Goal: Obtain resource: Download file/media

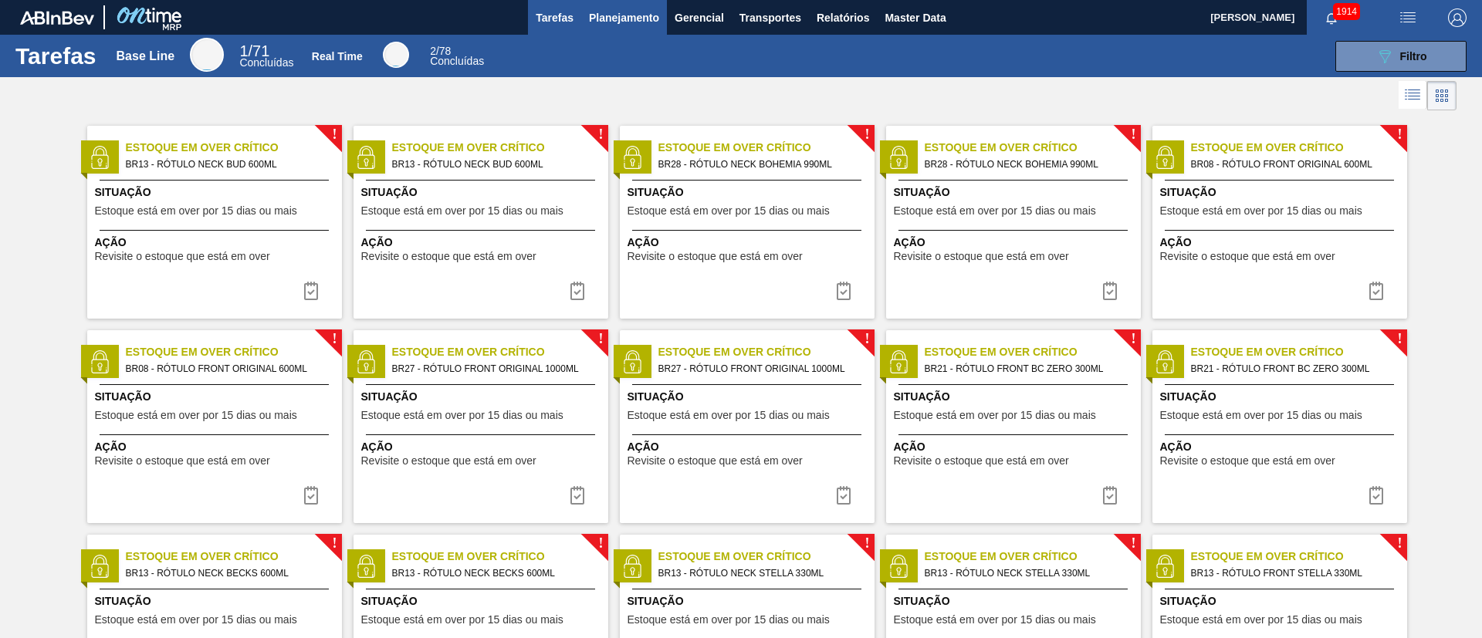
click at [623, 24] on span "Planejamento" at bounding box center [624, 17] width 70 height 19
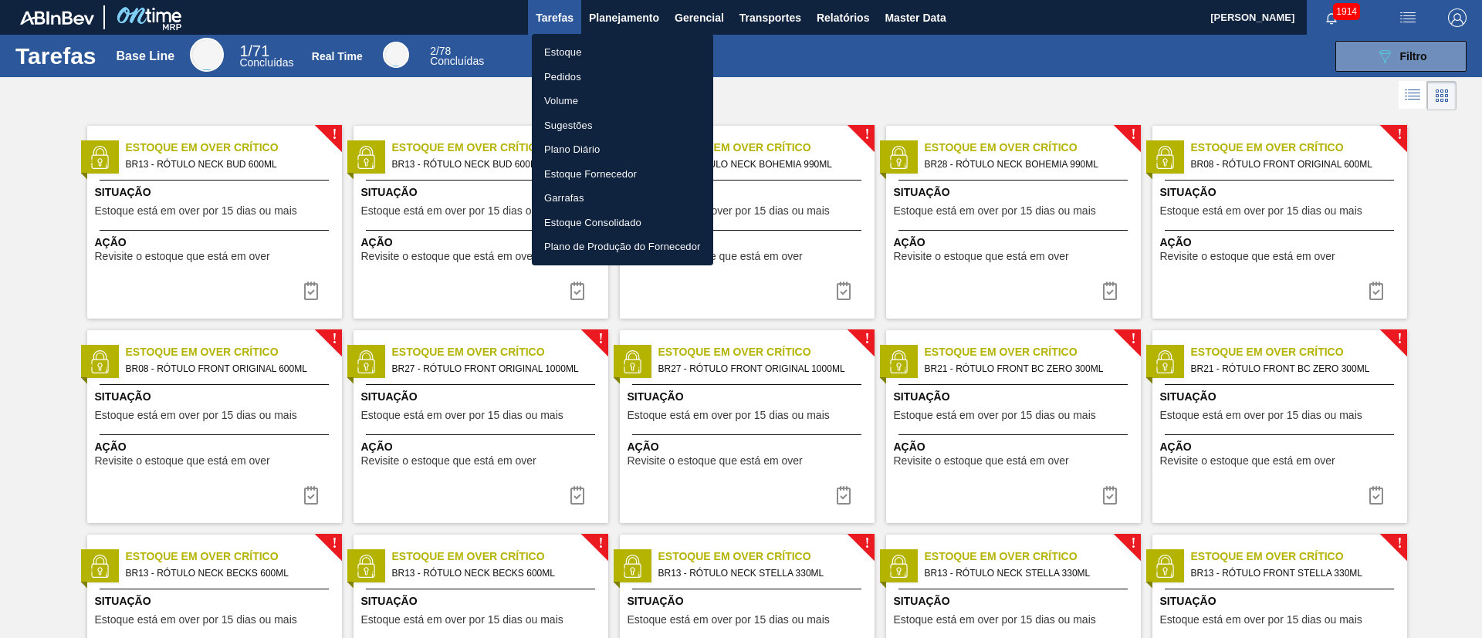
click at [577, 50] on li "Estoque" at bounding box center [622, 52] width 181 height 25
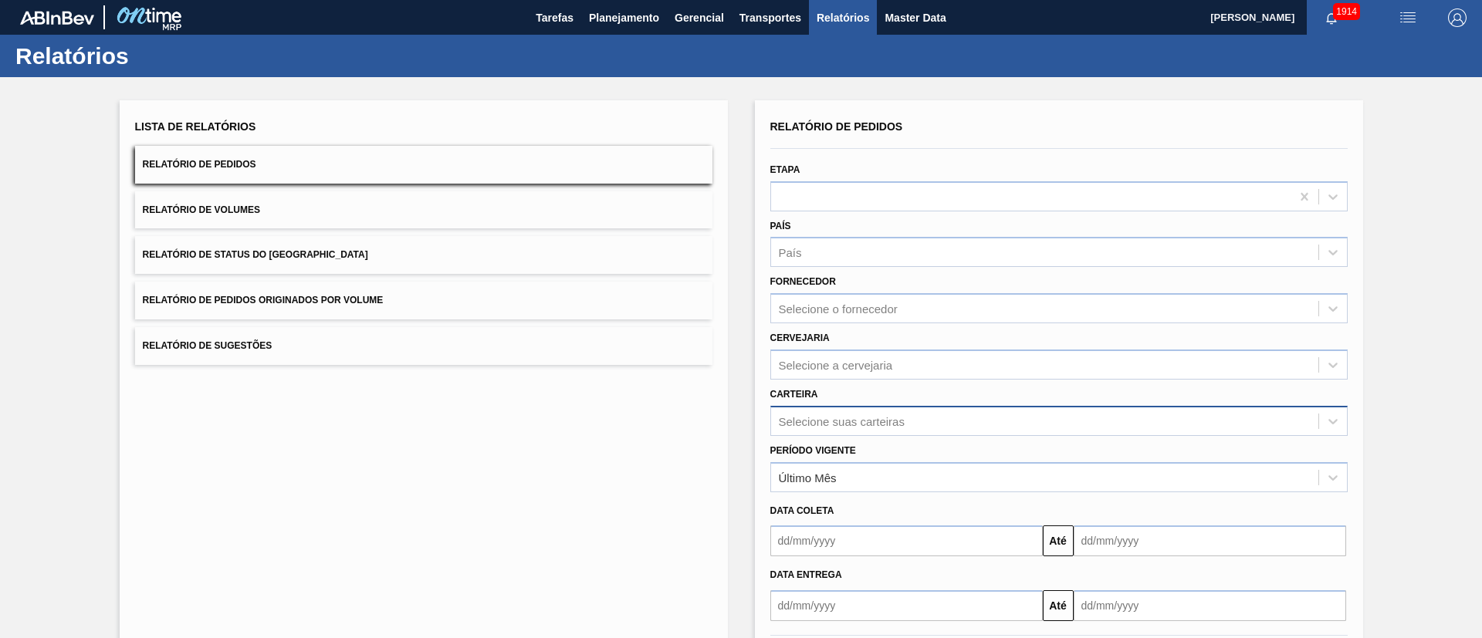
click at [806, 423] on div "Selecione suas carteiras" at bounding box center [1058, 421] width 577 height 30
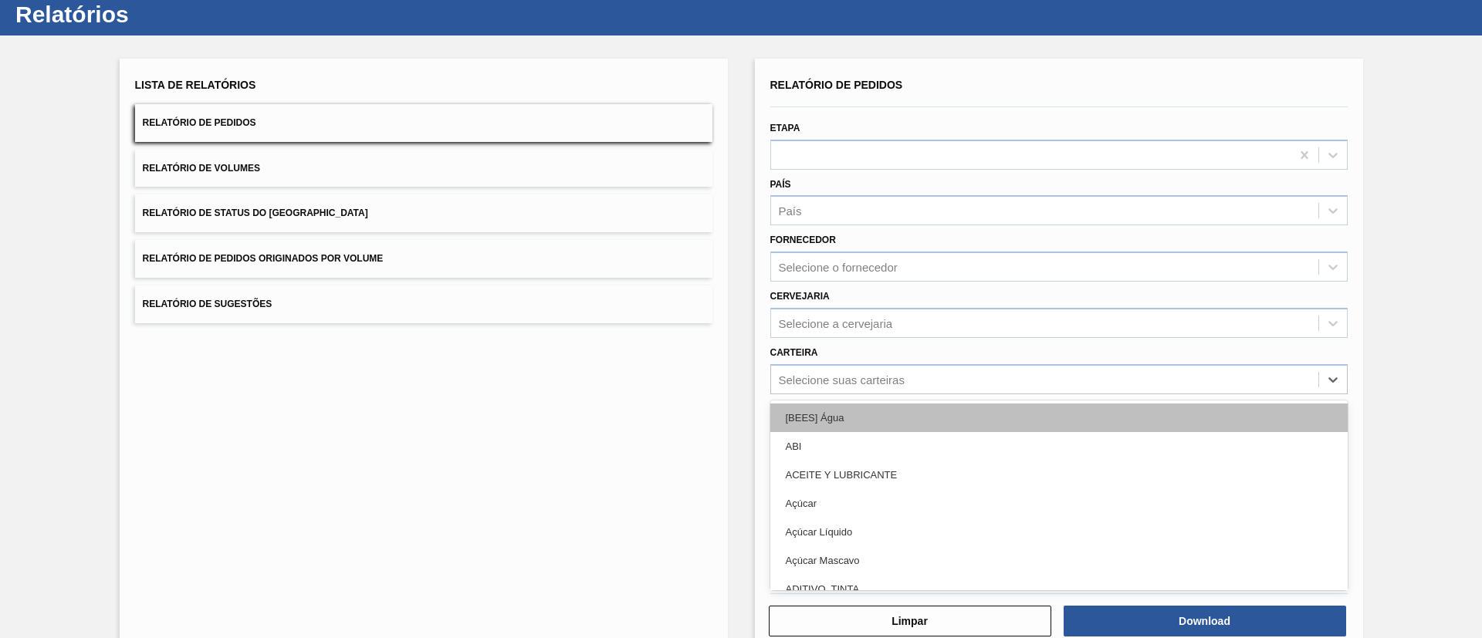
scroll to position [42, 0]
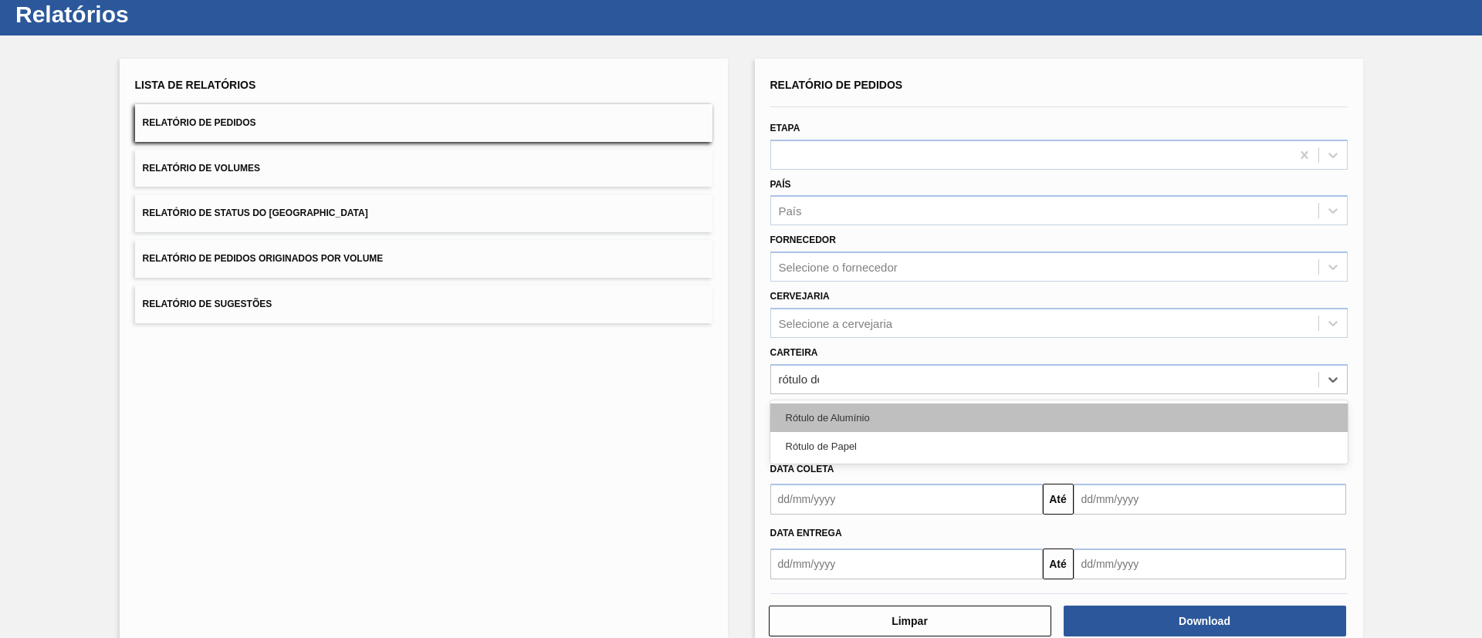
type input "rótulo de"
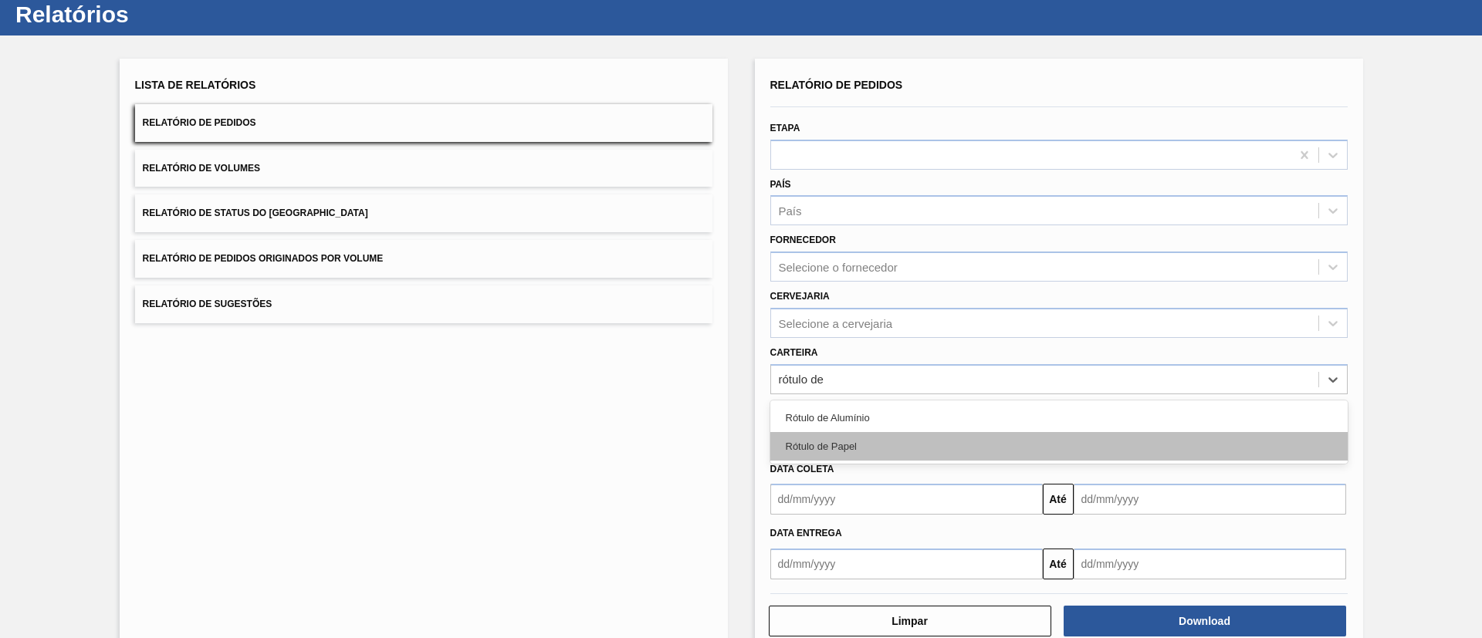
click at [861, 447] on div "Rótulo de Papel" at bounding box center [1058, 446] width 577 height 29
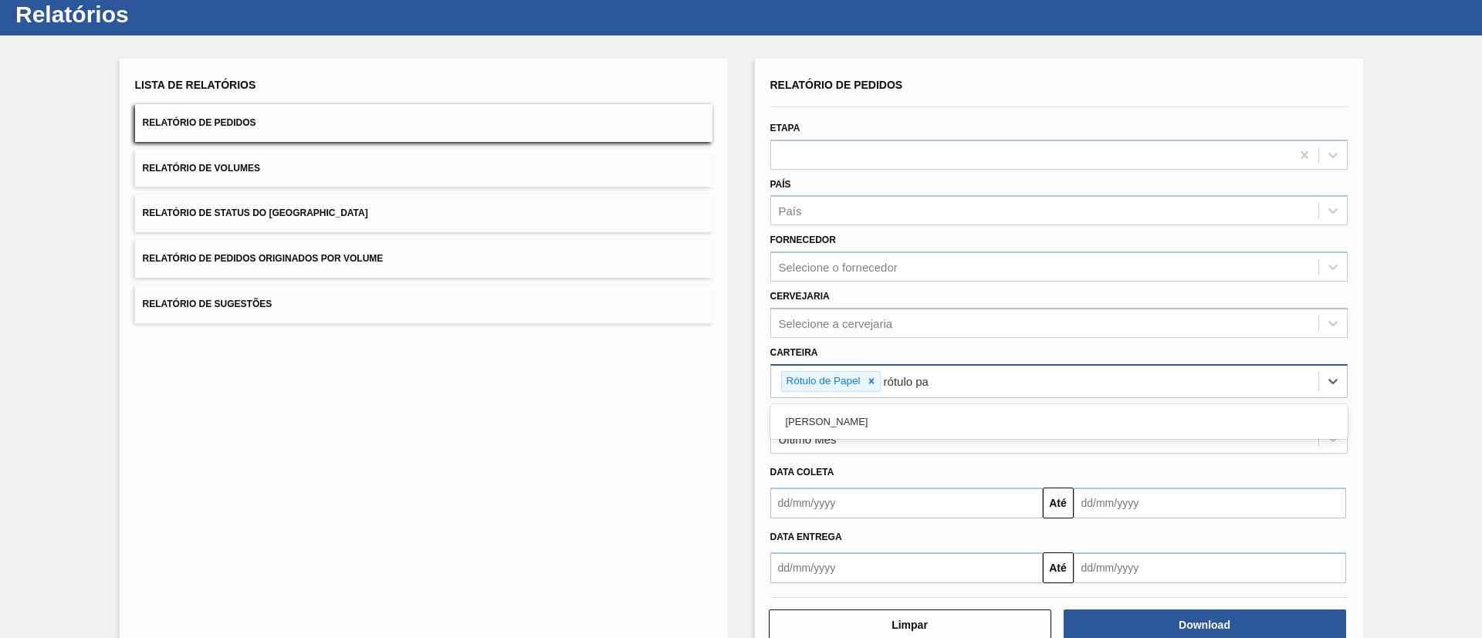
type input "rótulo pap"
drag, startPoint x: 897, startPoint y: 418, endPoint x: 888, endPoint y: 420, distance: 8.8
click at [894, 418] on div "[PERSON_NAME]" at bounding box center [1058, 421] width 577 height 29
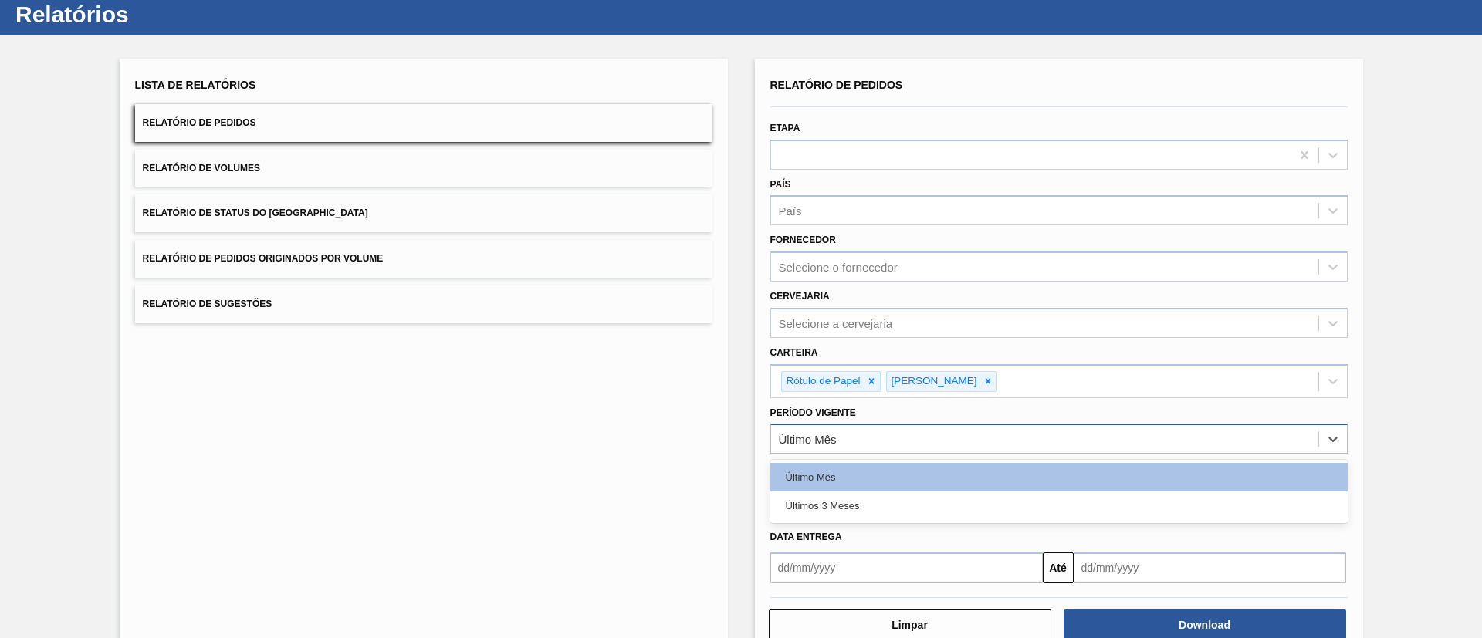
click at [874, 446] on div "Último Mês" at bounding box center [1044, 439] width 547 height 22
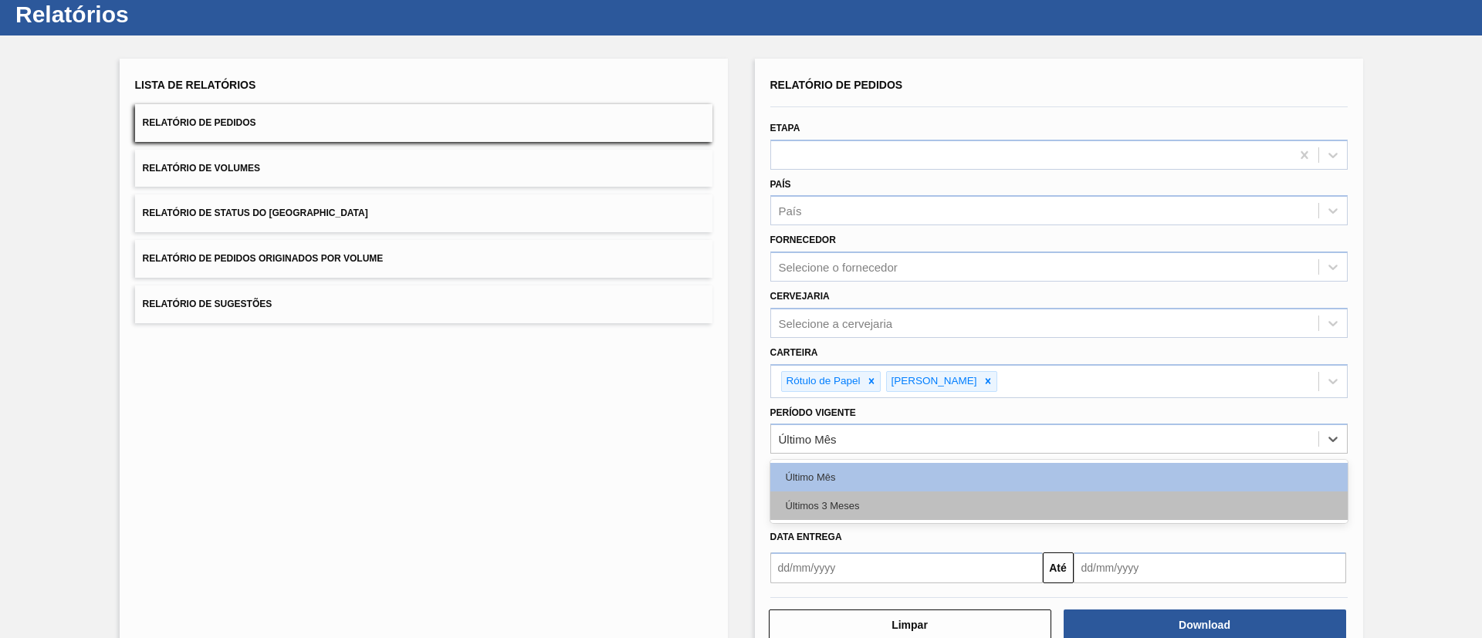
click at [821, 501] on div "Últimos 3 Meses" at bounding box center [1058, 506] width 577 height 29
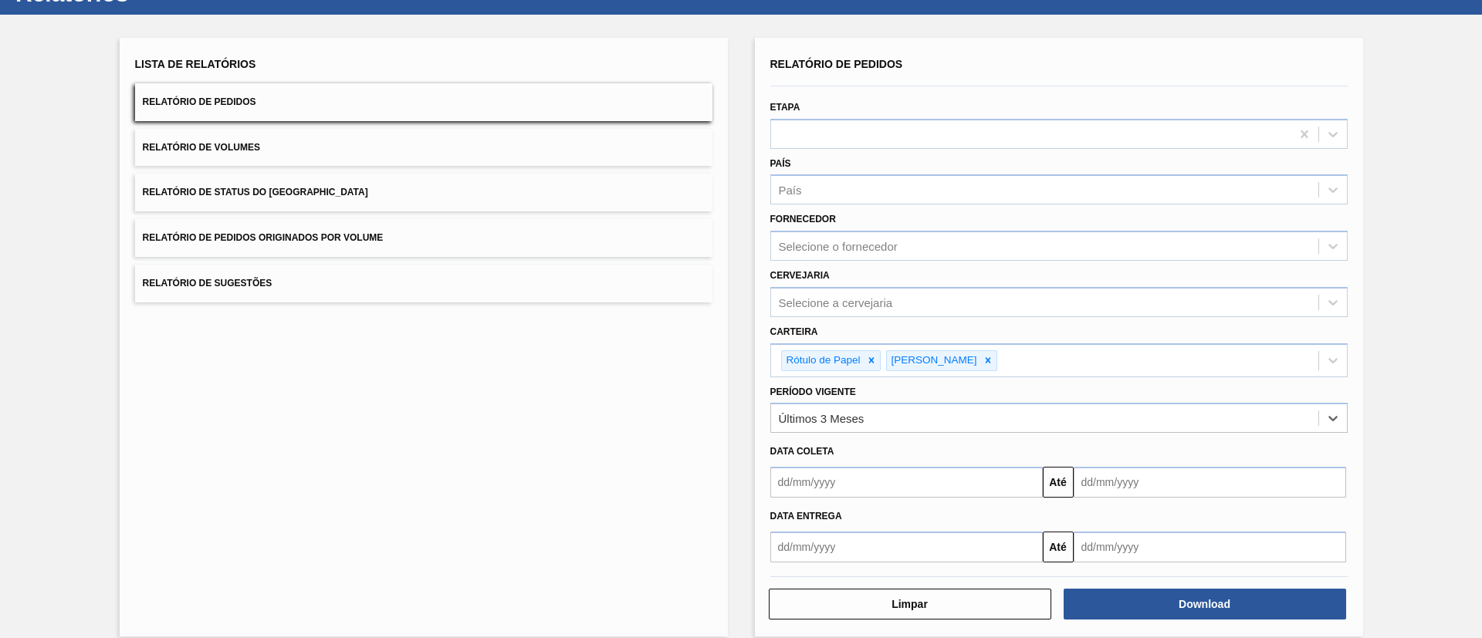
scroll to position [80, 0]
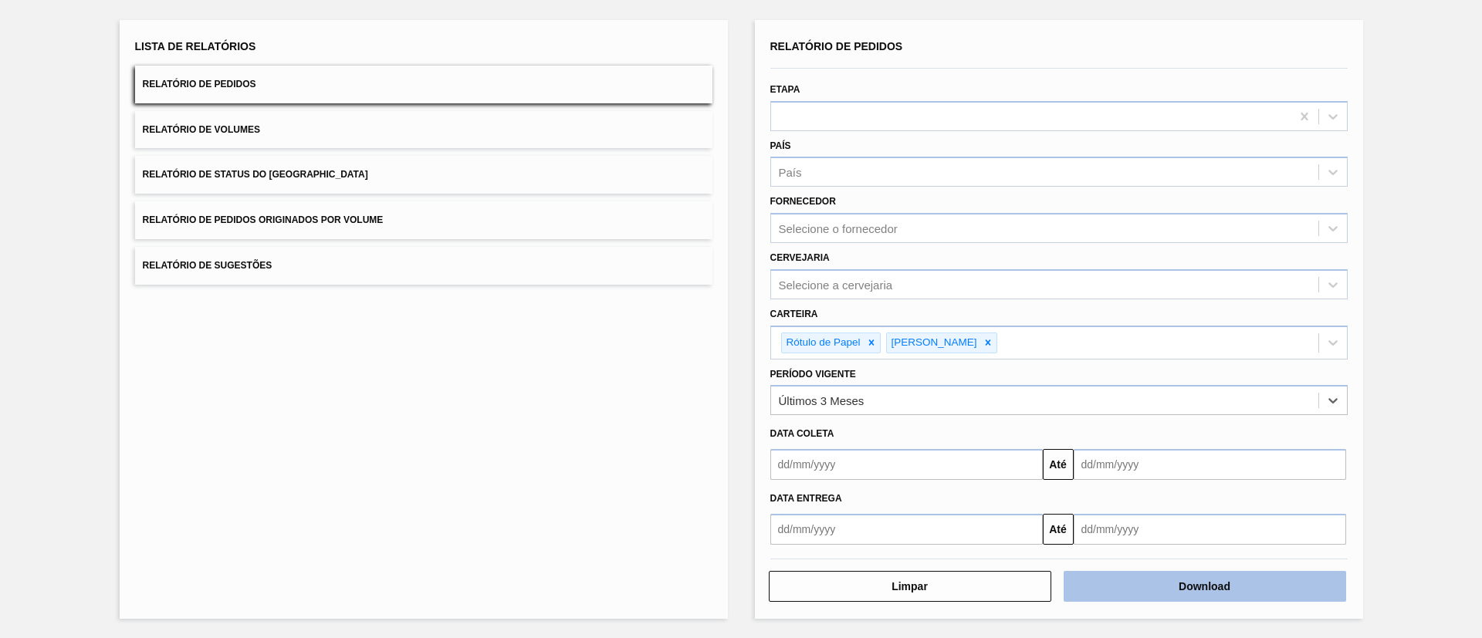
click at [1212, 585] on button "Download" at bounding box center [1204, 586] width 282 height 31
